Goal: Check status: Check status

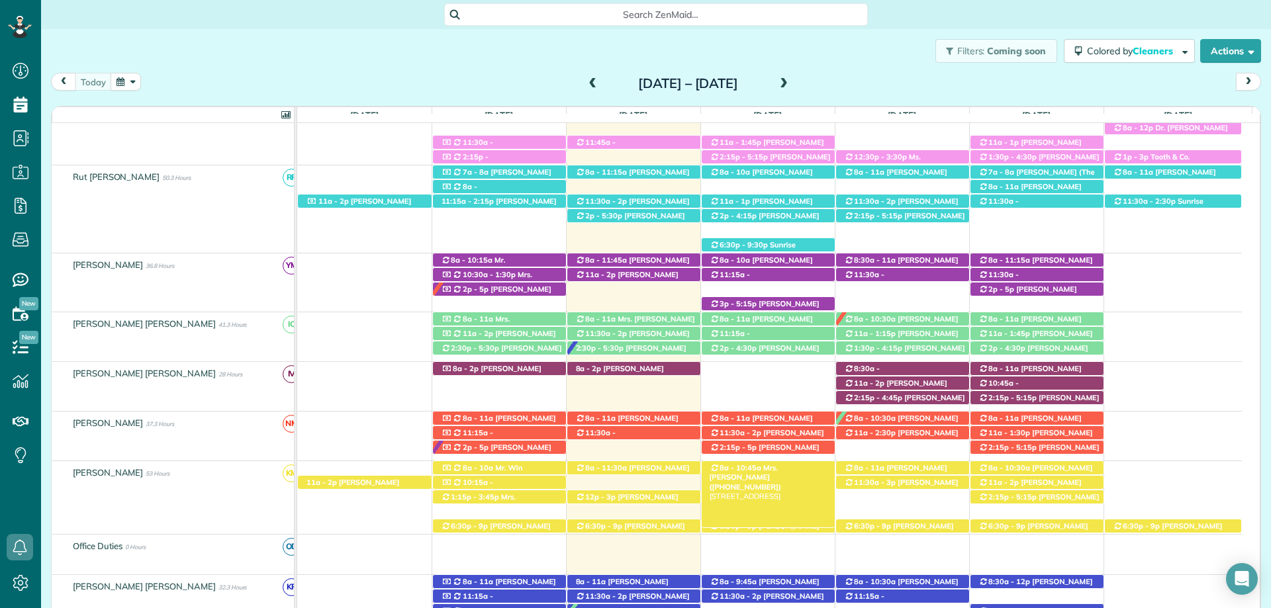
scroll to position [171, 0]
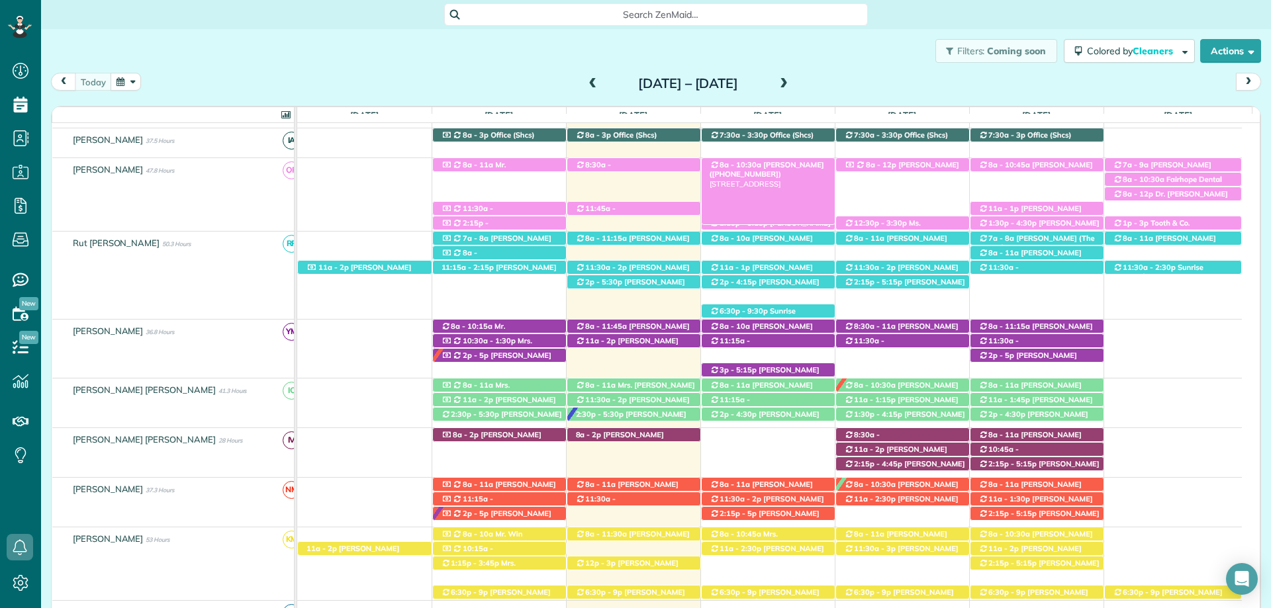
click at [749, 164] on span "8a - 10:30a" at bounding box center [740, 164] width 43 height 9
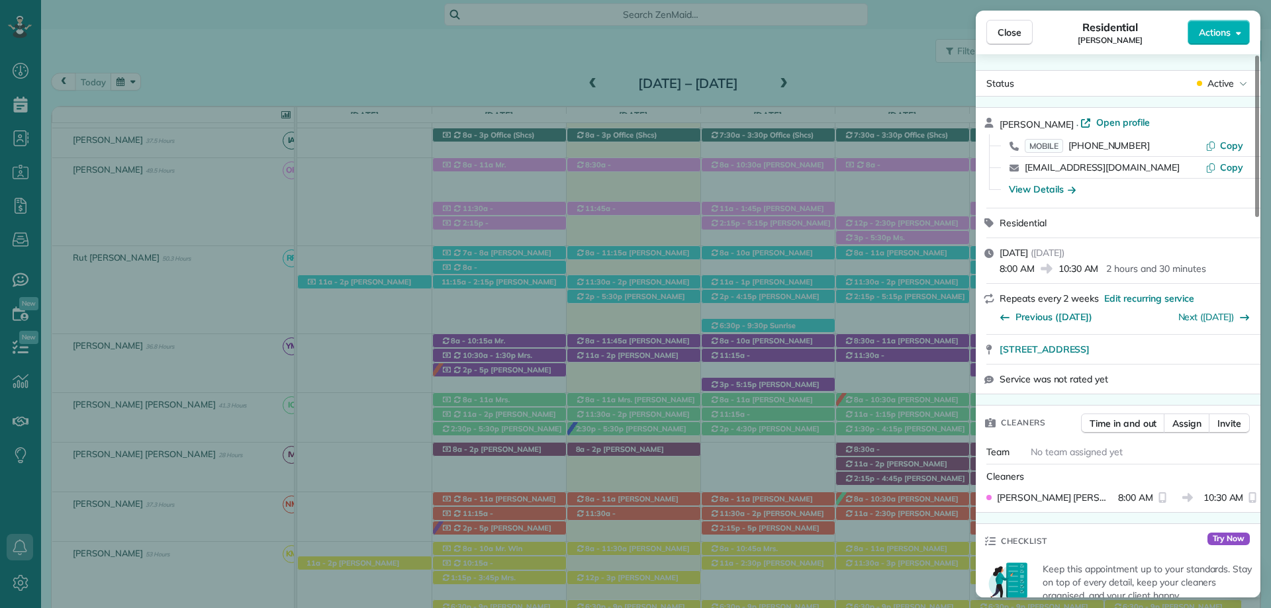
drag, startPoint x: 1016, startPoint y: 36, endPoint x: 1100, endPoint y: 111, distance: 112.6
click at [1016, 36] on span "Close" at bounding box center [1010, 32] width 24 height 13
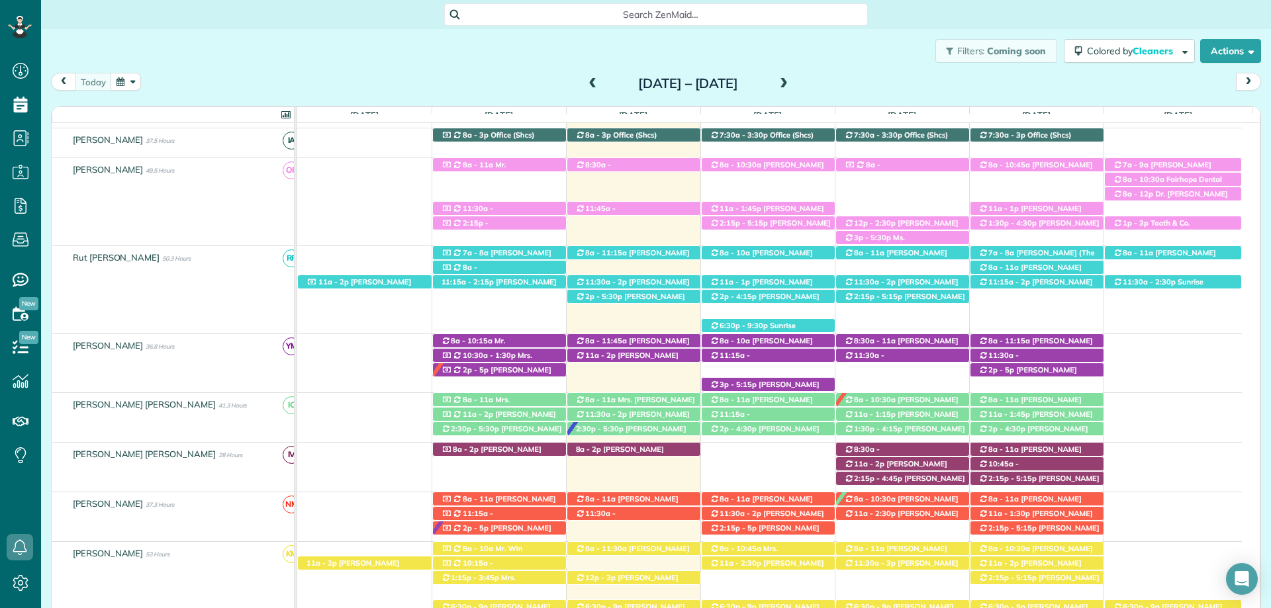
click at [763, 66] on div "Filters: Coming soon Colored by Cleaners Color by Cleaner Color by Team Color b…" at bounding box center [656, 51] width 1230 height 44
click at [661, 285] on span "[PERSON_NAME] ([PHONE_NUMBER])" at bounding box center [632, 286] width 115 height 19
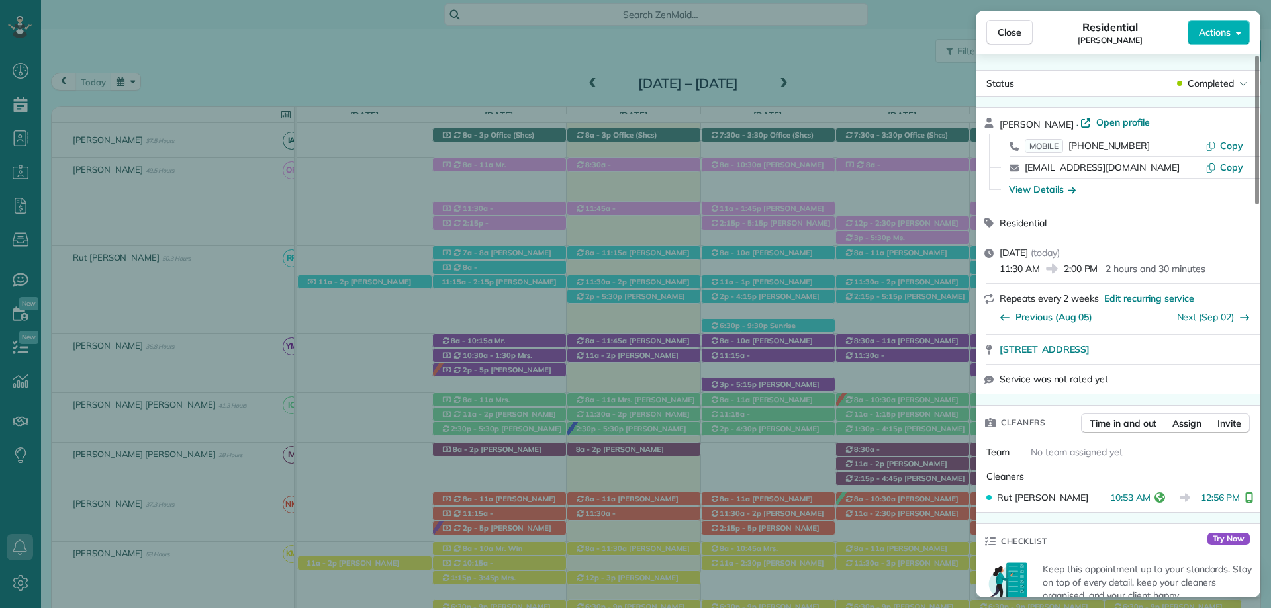
drag, startPoint x: 730, startPoint y: 585, endPoint x: 556, endPoint y: 608, distance: 175.7
click at [730, 585] on div "Close Residential Jean Miller Actions Status Completed Jean Miller · Open profi…" at bounding box center [635, 304] width 1271 height 608
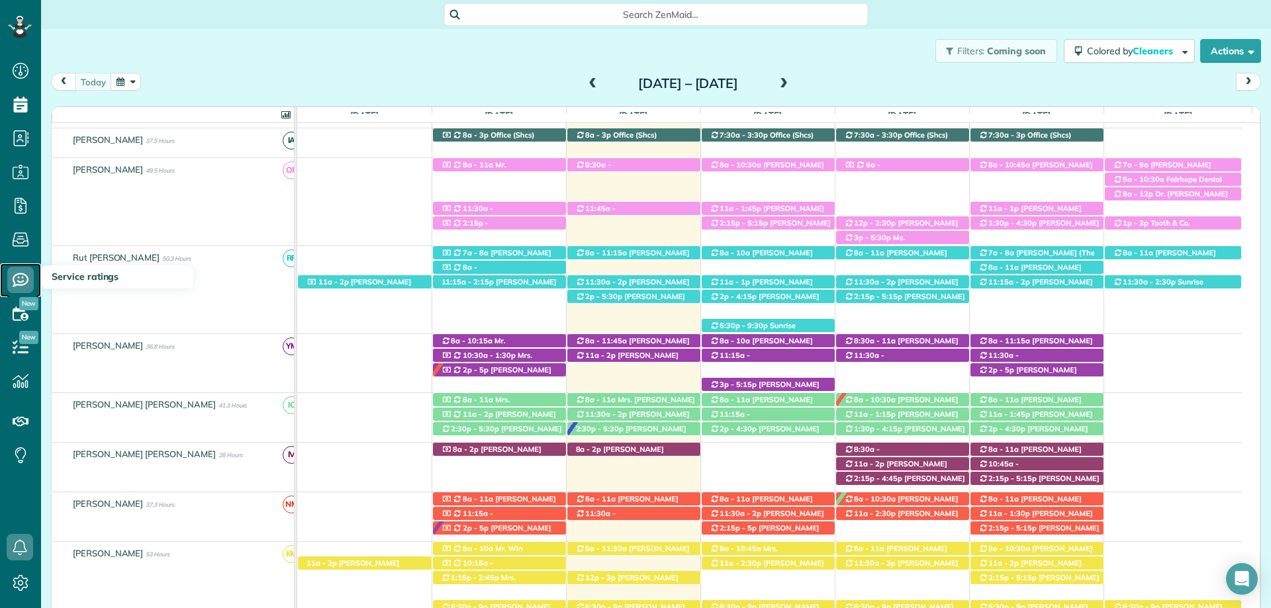
click at [29, 273] on icon at bounding box center [20, 280] width 26 height 26
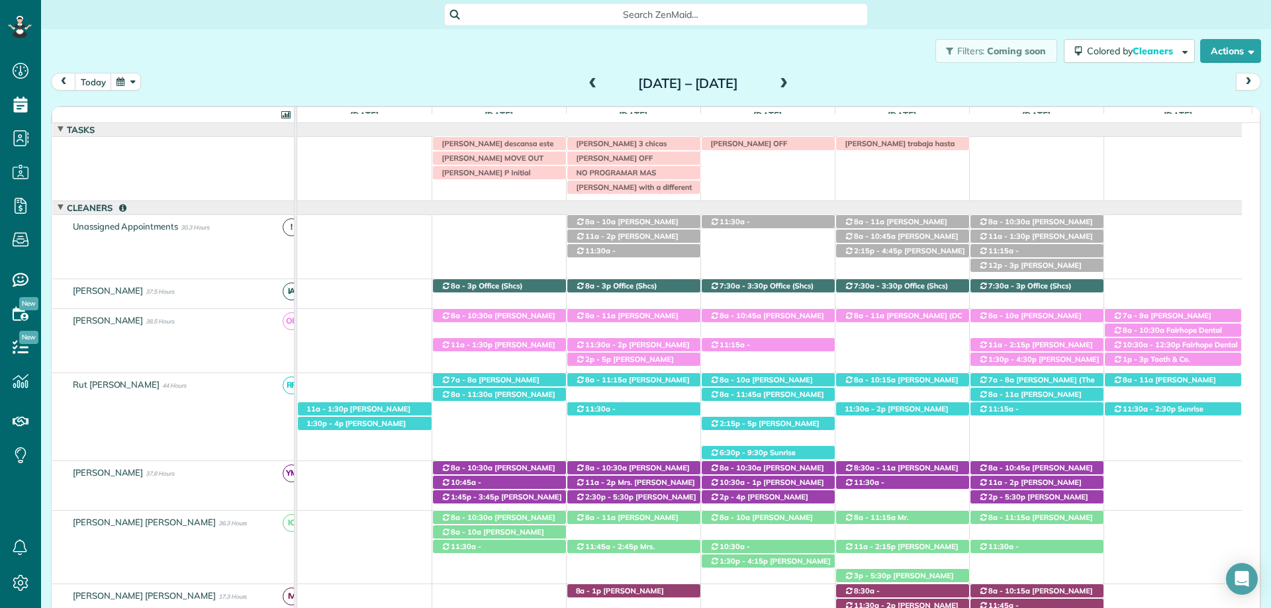
scroll to position [180, 0]
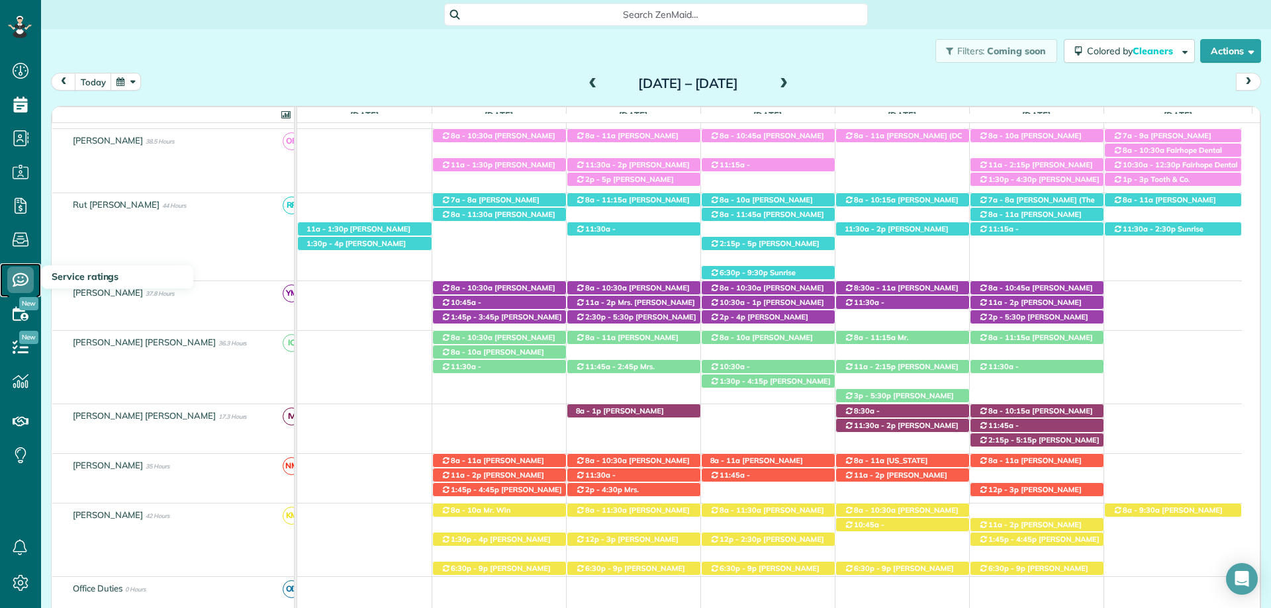
click at [23, 280] on icon at bounding box center [20, 280] width 26 height 26
